Goal: Information Seeking & Learning: Learn about a topic

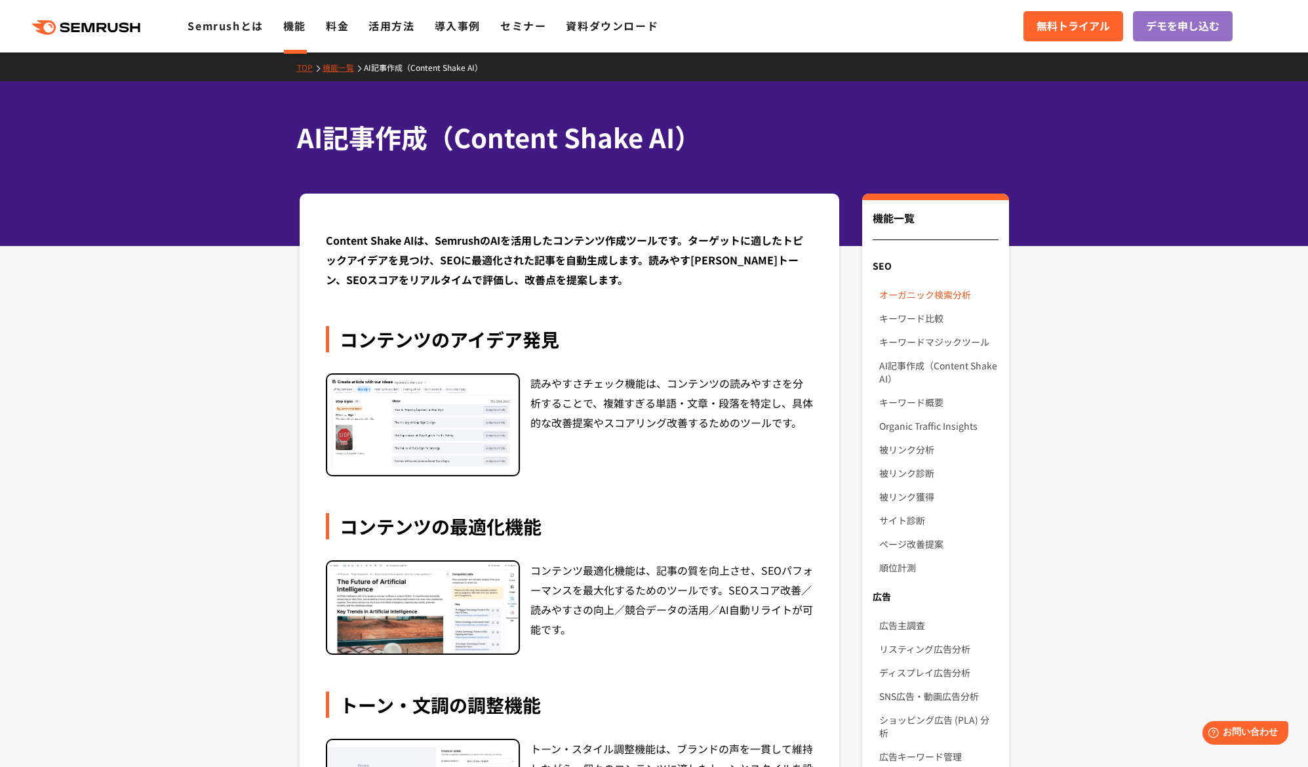
click at [963, 294] on link "オーガニック検索分析" at bounding box center [939, 295] width 119 height 24
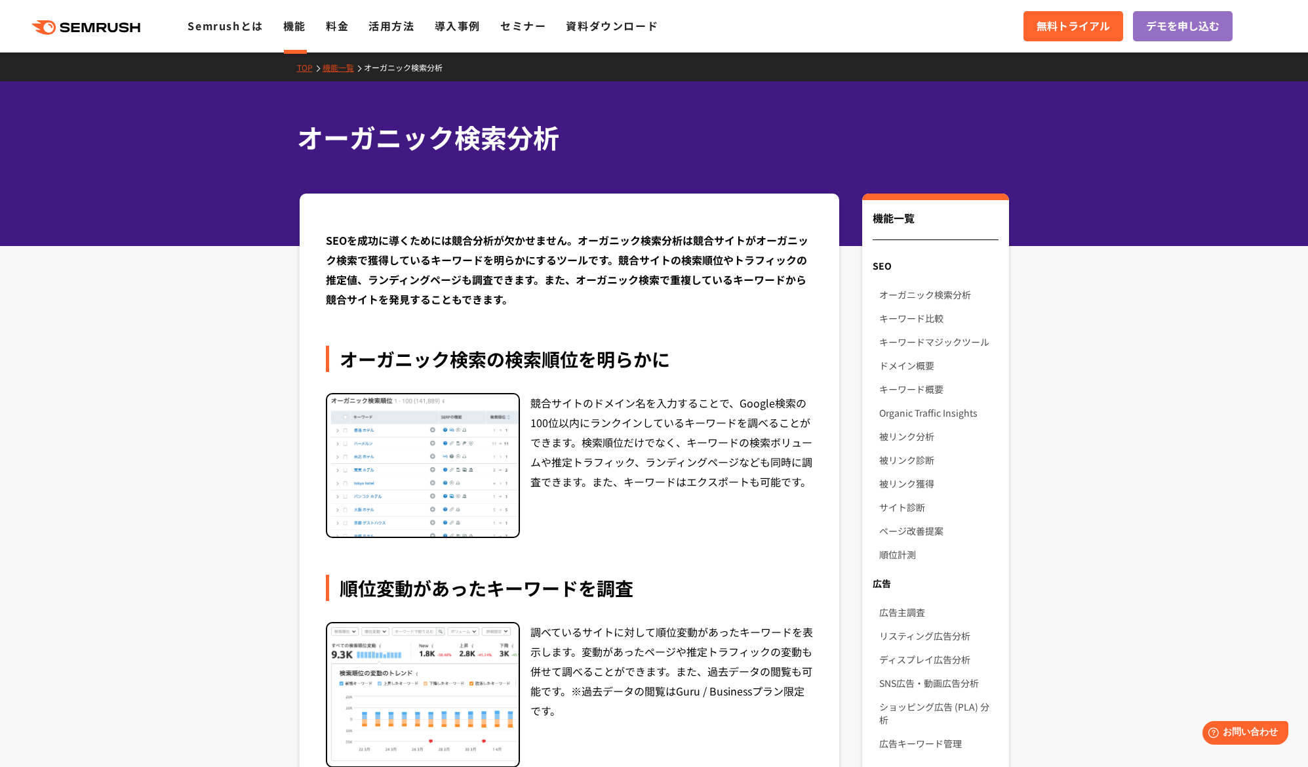
click at [308, 69] on link "TOP" at bounding box center [310, 67] width 26 height 11
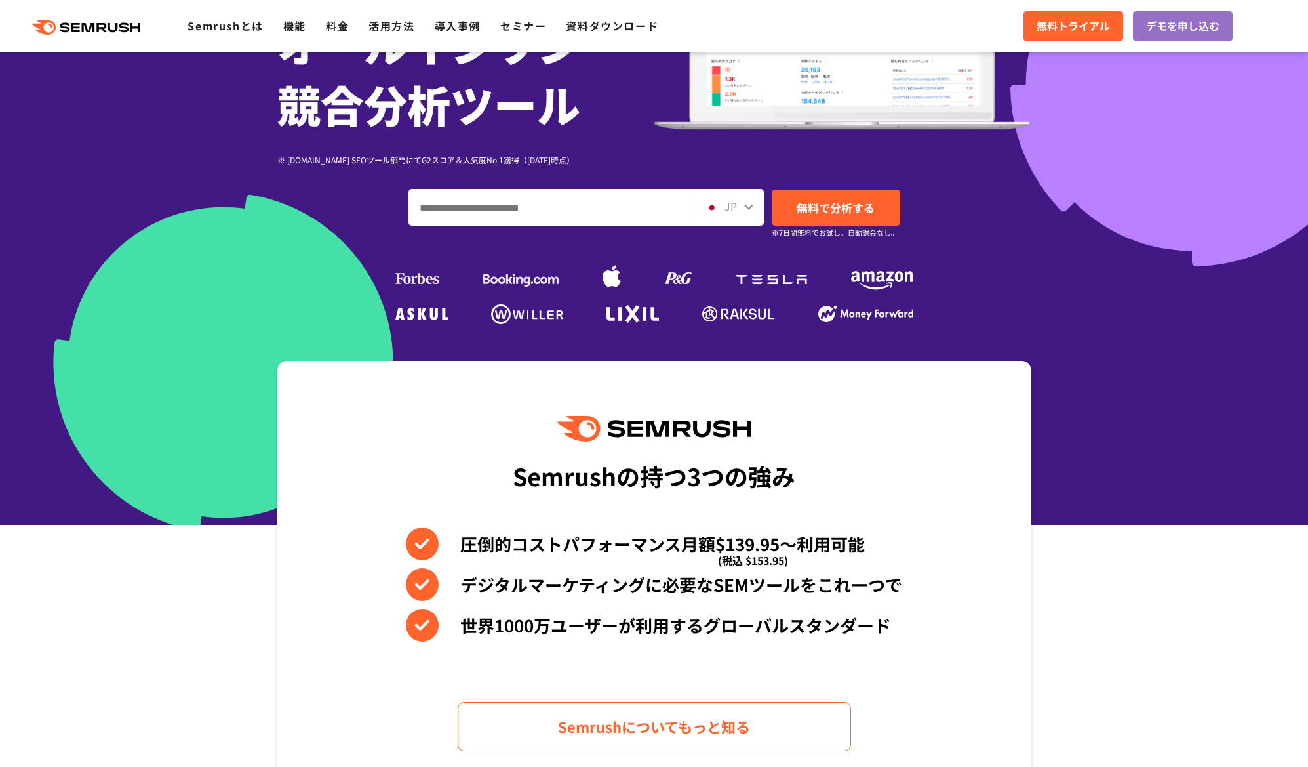
scroll to position [208, 0]
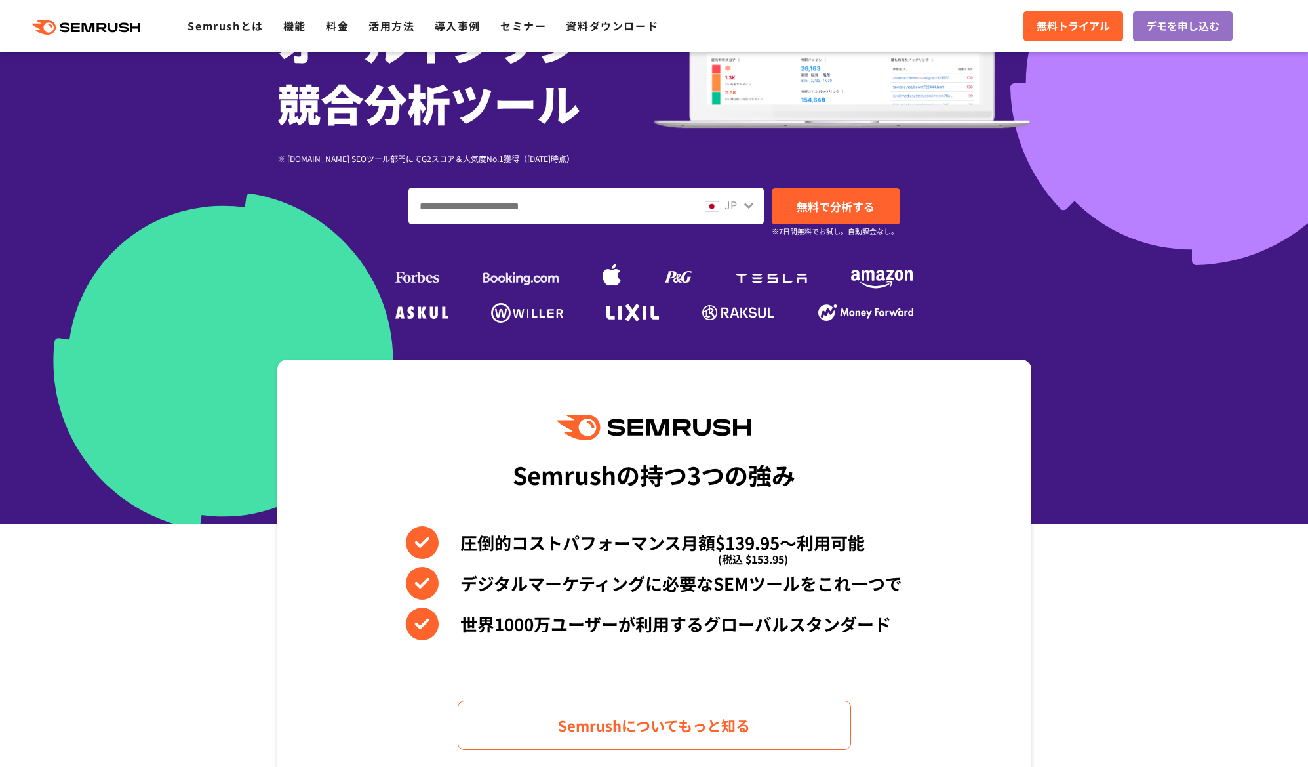
click at [456, 199] on input "ドメイン、キーワードまたはURLを入力してください" at bounding box center [551, 205] width 284 height 35
type input "**********"
click at [728, 254] on ul at bounding box center [654, 273] width 525 height 59
click at [819, 201] on span "無料で分析する" at bounding box center [836, 206] width 78 height 16
